Goal: Information Seeking & Learning: Learn about a topic

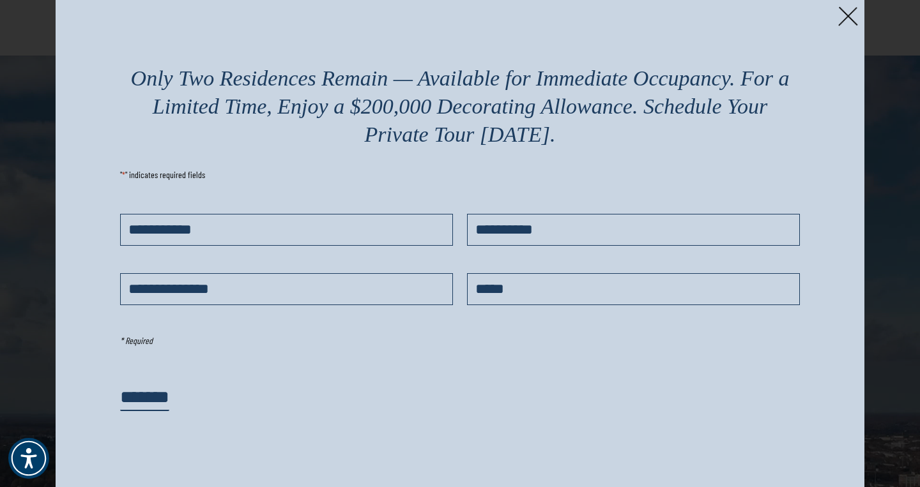
scroll to position [27, 0]
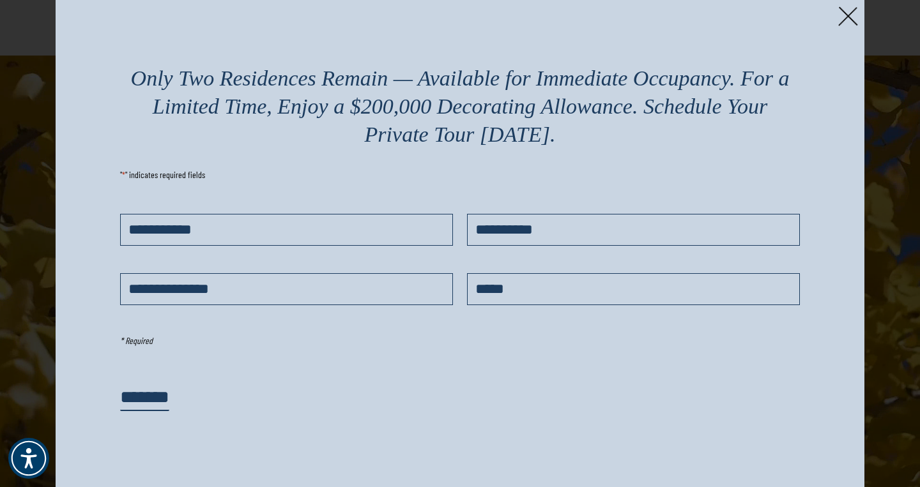
click at [837, 14] on div "Only Two Residences Remain — Available for Immediate Occupancy. For a Limited T…" at bounding box center [460, 246] width 809 height 492
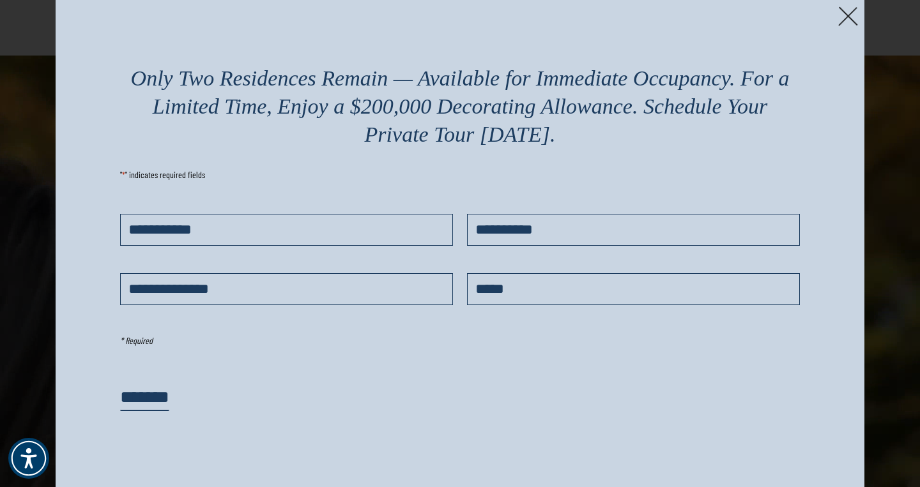
click at [843, 21] on img at bounding box center [848, 16] width 20 height 20
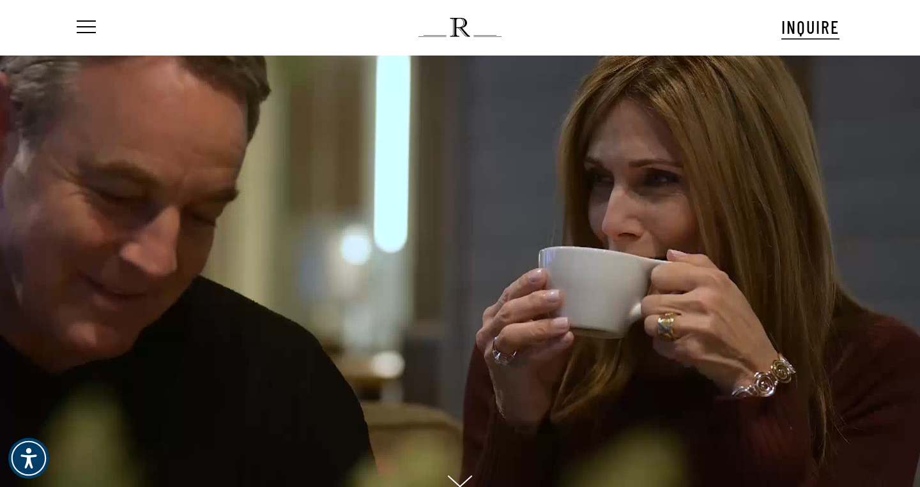
click at [96, 31] on nav "Menu" at bounding box center [94, 27] width 40 height 55
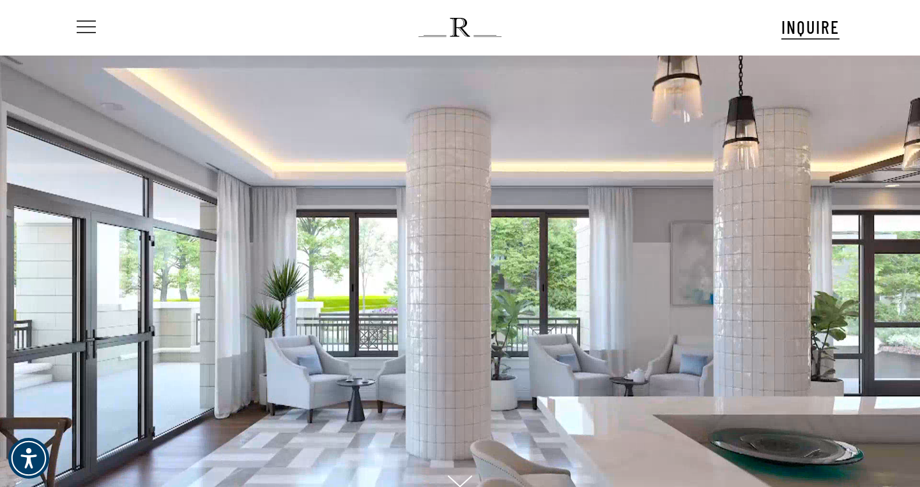
click at [92, 29] on span "Navigation Menu" at bounding box center [86, 28] width 14 height 18
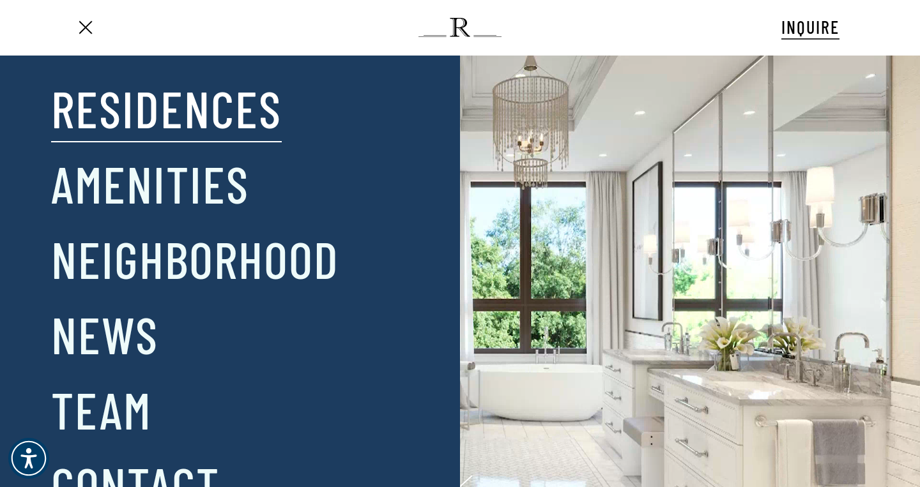
click at [185, 115] on link "Residences" at bounding box center [166, 108] width 231 height 66
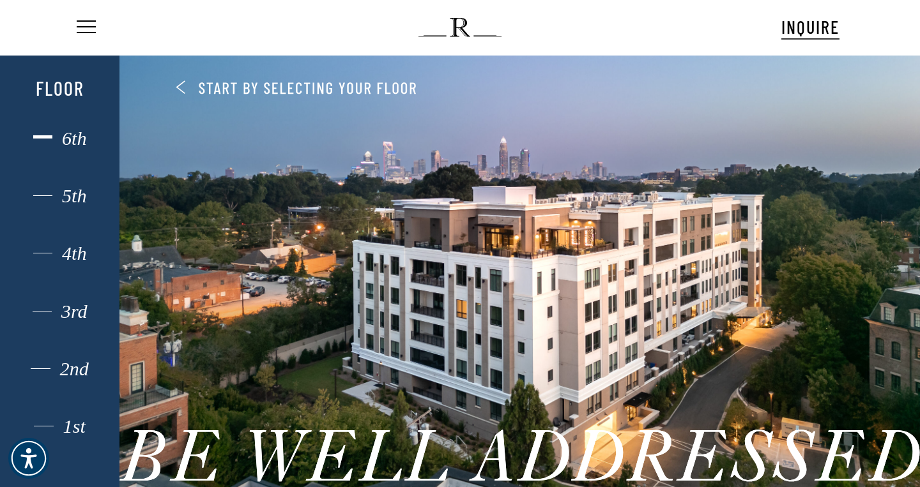
click at [82, 135] on div "6th" at bounding box center [60, 138] width 83 height 17
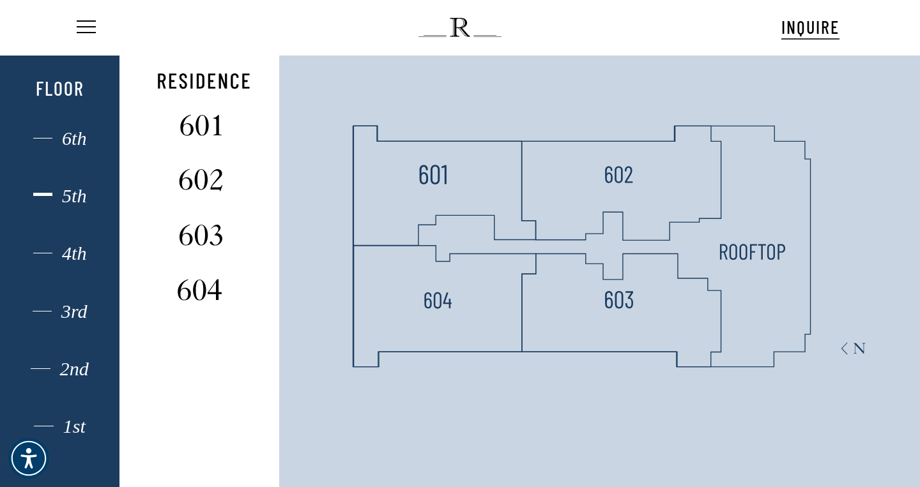
click at [71, 199] on div "5th" at bounding box center [60, 196] width 83 height 17
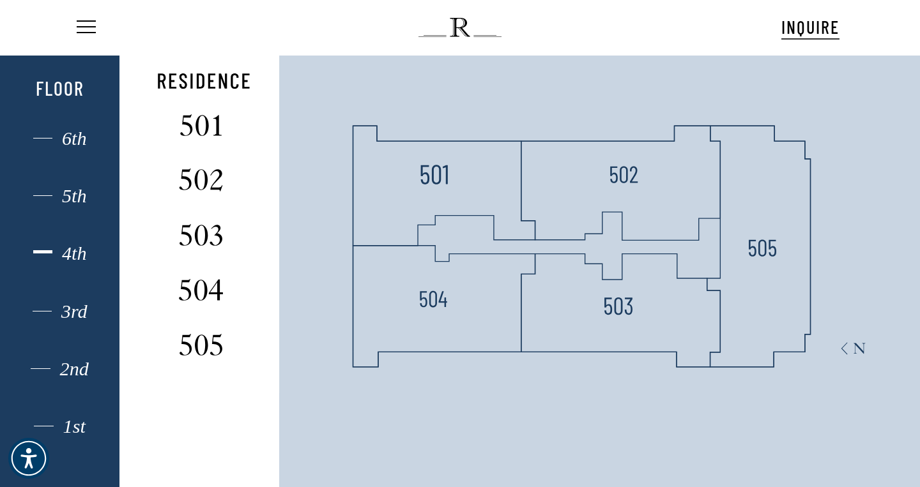
click at [80, 254] on div "4th" at bounding box center [60, 253] width 83 height 17
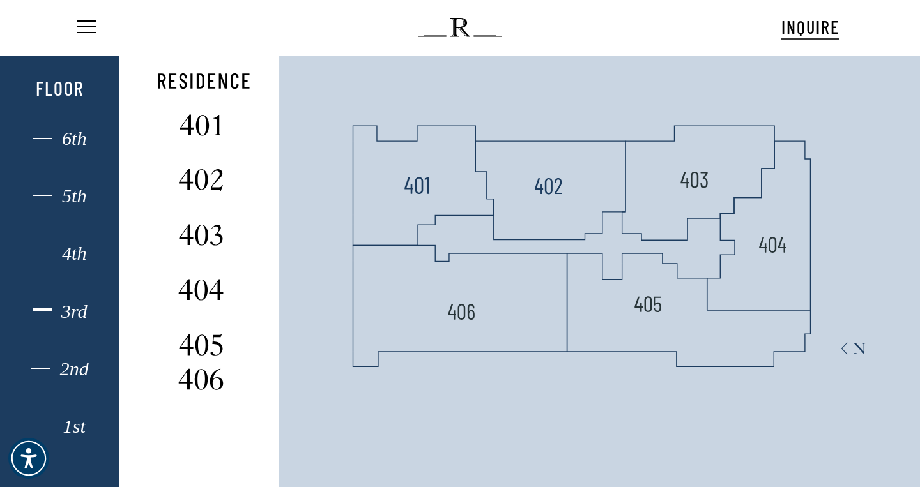
click at [82, 305] on div "3rd" at bounding box center [60, 311] width 83 height 17
click at [82, 312] on div "3rd" at bounding box center [60, 311] width 83 height 17
click at [78, 372] on div "2nd" at bounding box center [60, 369] width 83 height 17
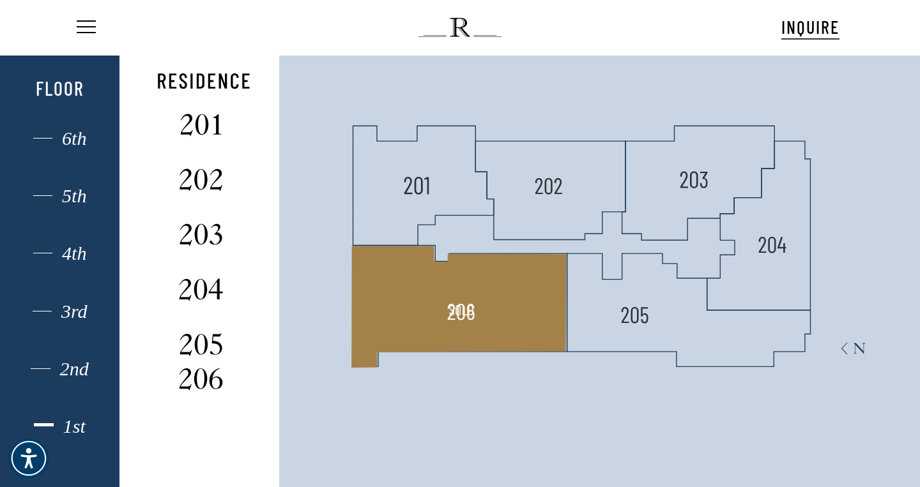
click at [77, 423] on div "1st" at bounding box center [60, 426] width 83 height 17
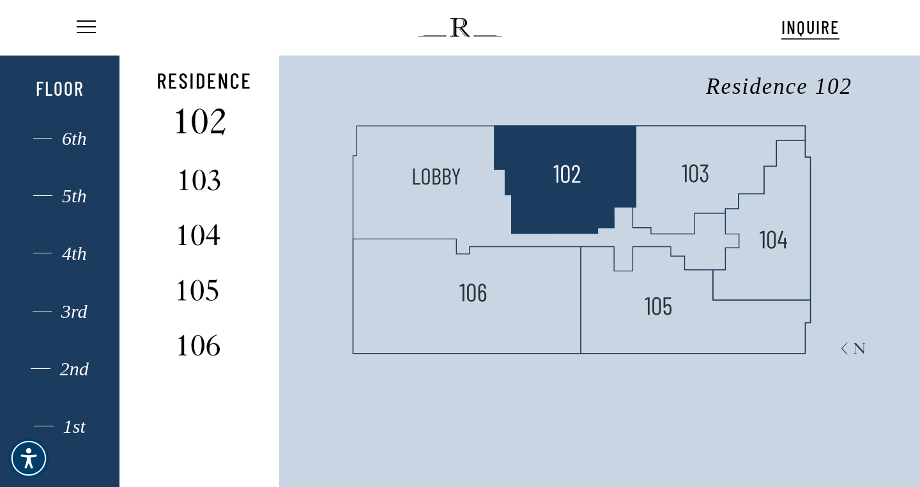
click at [214, 132] on img at bounding box center [200, 123] width 85 height 34
click at [211, 130] on img at bounding box center [200, 123] width 85 height 34
click at [567, 183] on img at bounding box center [566, 172] width 34 height 34
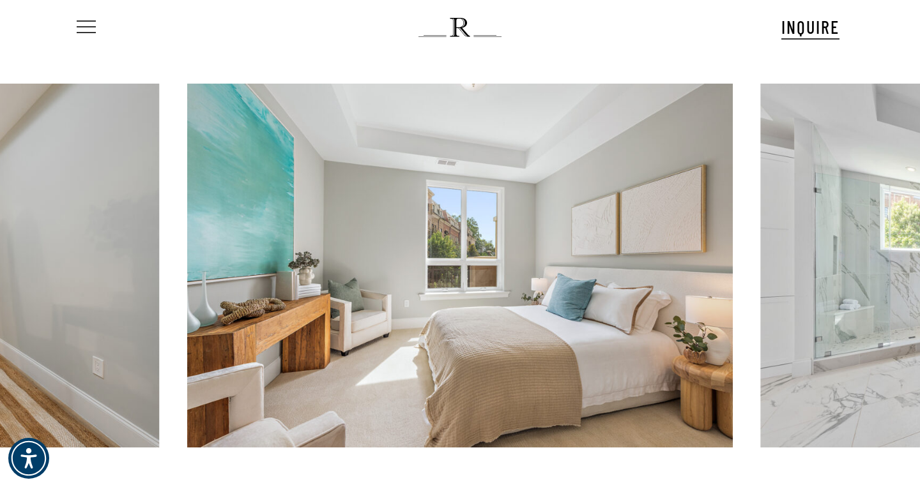
click at [79, 24] on span "Navigation Menu" at bounding box center [86, 27] width 19 height 14
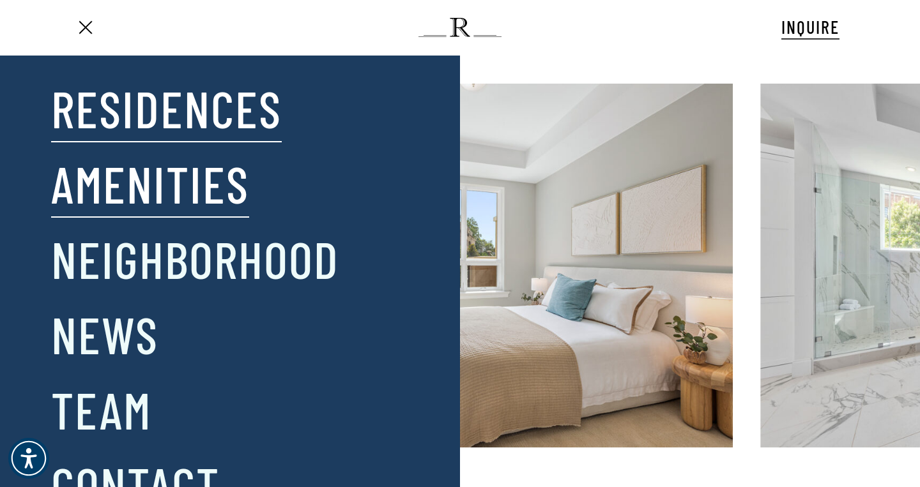
click at [155, 202] on link "Amenities" at bounding box center [150, 183] width 198 height 66
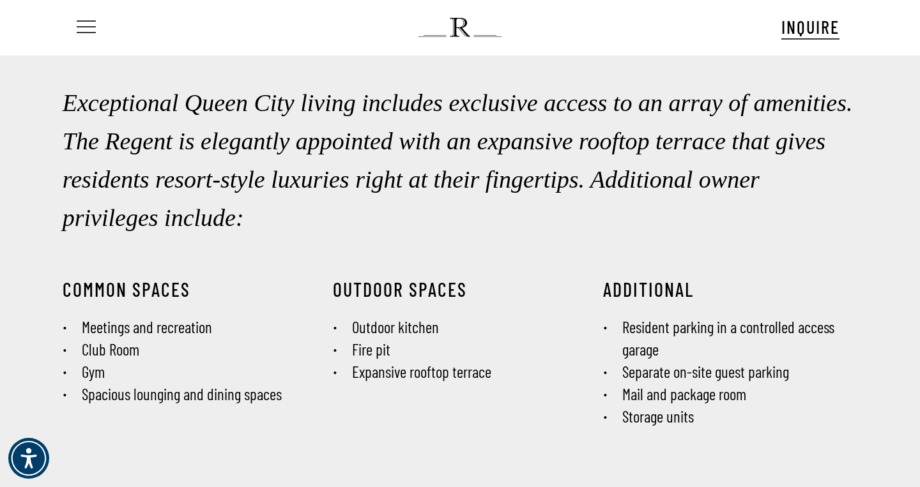
click at [89, 24] on span "Navigation Menu" at bounding box center [86, 28] width 14 height 18
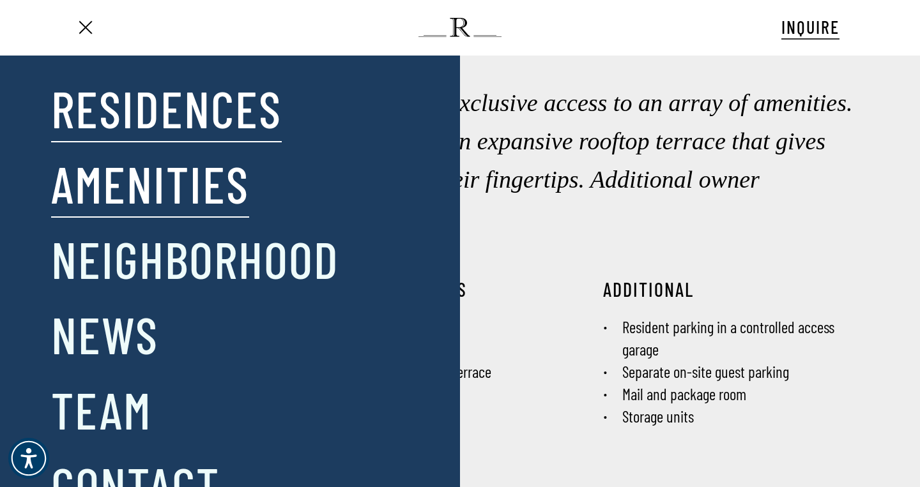
click at [173, 113] on link "Residences" at bounding box center [166, 108] width 231 height 66
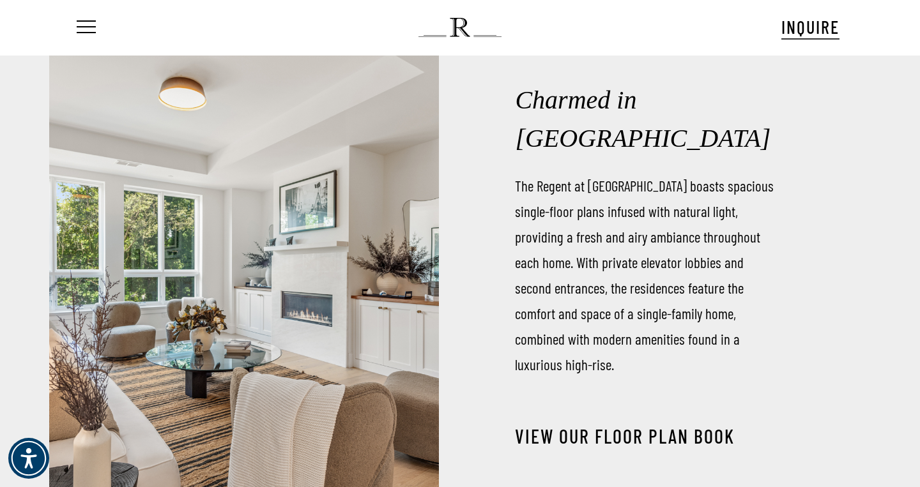
click at [661, 425] on link "View our Floor Plan Book" at bounding box center [625, 436] width 220 height 23
